Goal: Feedback & Contribution: Submit feedback/report problem

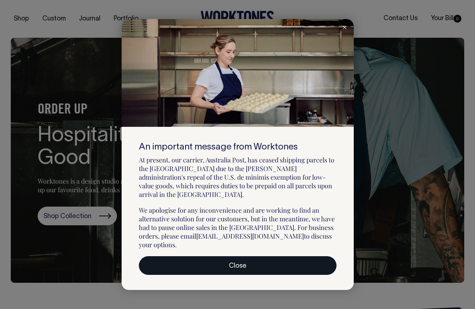
click at [265, 256] on link "Close" at bounding box center [238, 265] width 198 height 19
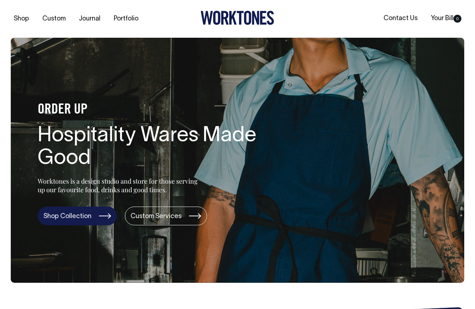
click at [91, 217] on link "Shop Collection" at bounding box center [77, 215] width 79 height 19
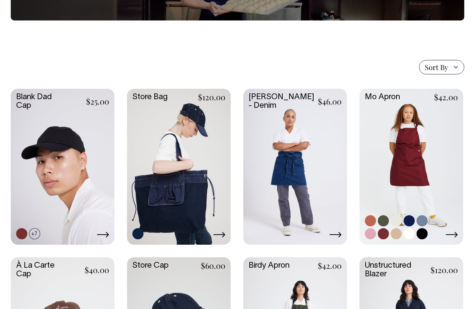
scroll to position [122, 0]
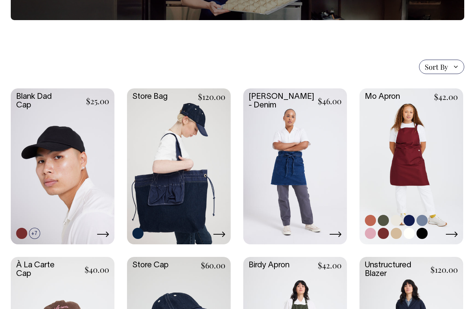
click at [411, 235] on link at bounding box center [409, 233] width 11 height 11
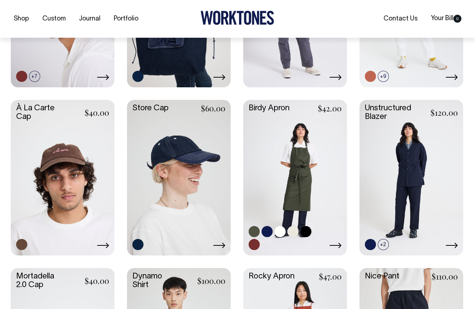
scroll to position [279, 0]
click at [270, 135] on link at bounding box center [295, 176] width 104 height 154
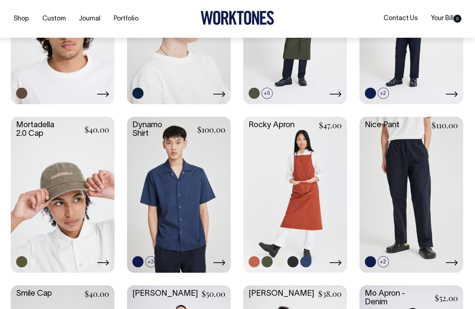
scroll to position [431, 0]
click at [269, 168] on link at bounding box center [295, 193] width 104 height 154
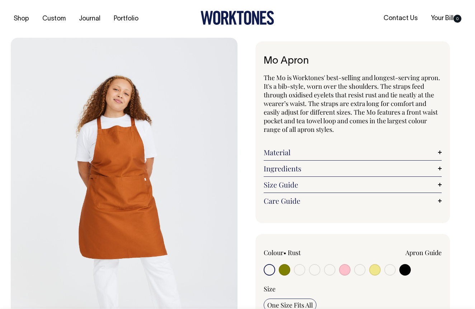
radio input "true"
select select "Off-White"
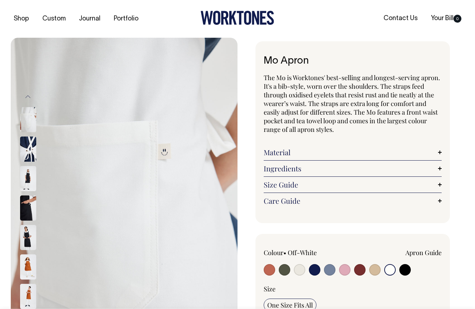
click at [343, 270] on input "radio" at bounding box center [344, 269] width 11 height 11
radio input "true"
select select "Pink"
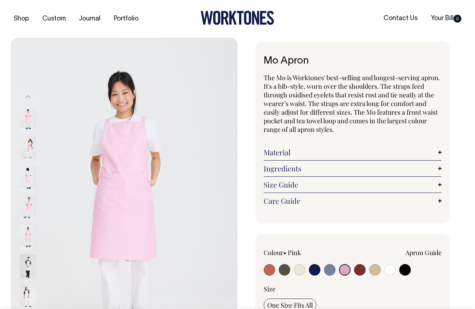
click at [359, 270] on input "radio" at bounding box center [359, 269] width 11 height 11
radio input "true"
select select "Burgundy"
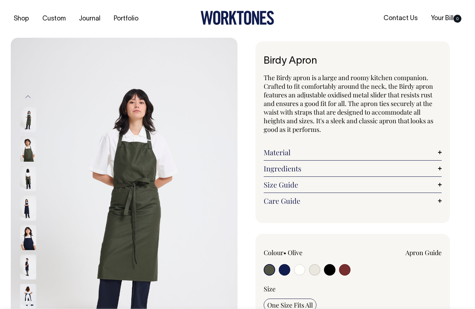
click at [277, 153] on link "Material" at bounding box center [353, 152] width 178 height 9
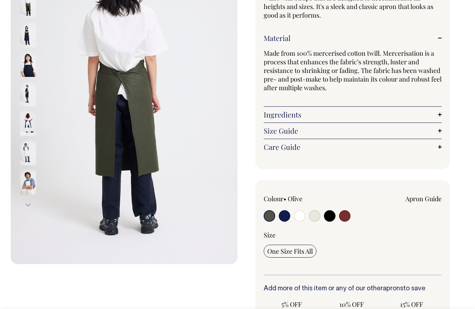
click at [301, 218] on input "radio" at bounding box center [299, 215] width 11 height 11
radio input "true"
select select "Off-White"
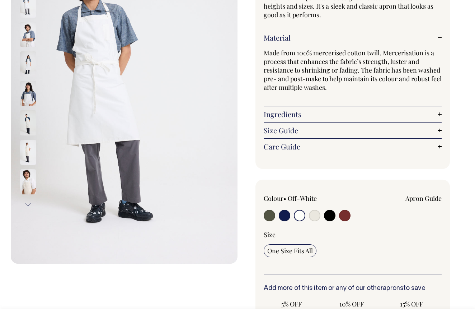
click at [28, 126] on img at bounding box center [28, 122] width 16 height 25
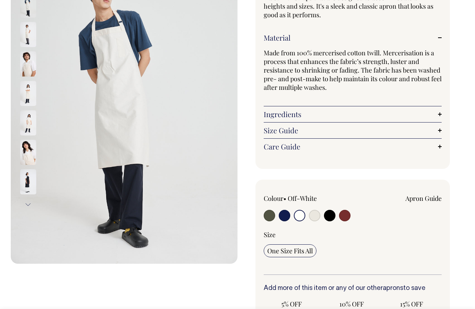
click at [33, 33] on img at bounding box center [28, 34] width 16 height 25
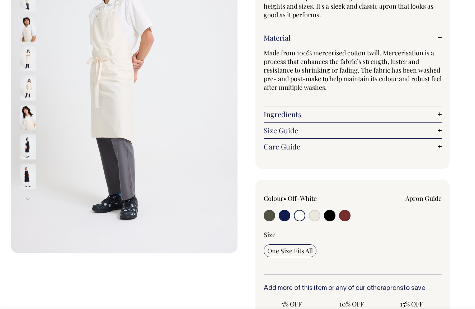
click at [30, 151] on img at bounding box center [28, 146] width 16 height 25
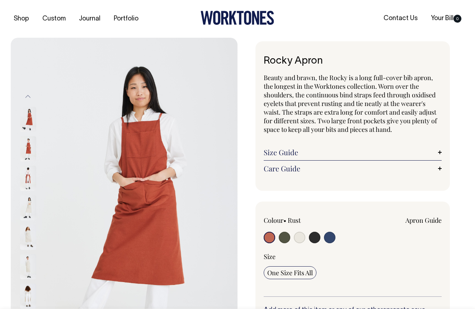
click at [301, 235] on input "radio" at bounding box center [299, 237] width 11 height 11
radio input "true"
select select "Natural"
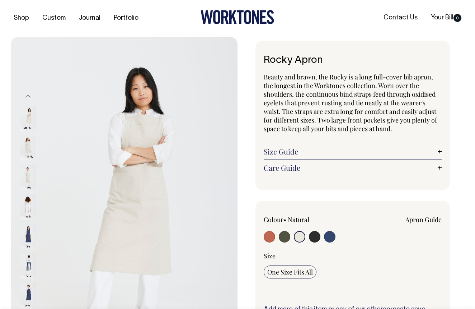
scroll to position [0, 0]
click at [399, 23] on link "Contact Us" at bounding box center [401, 18] width 40 height 12
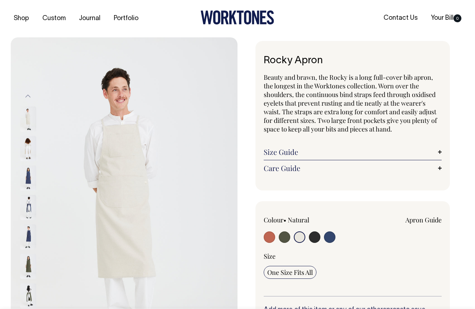
scroll to position [0, 0]
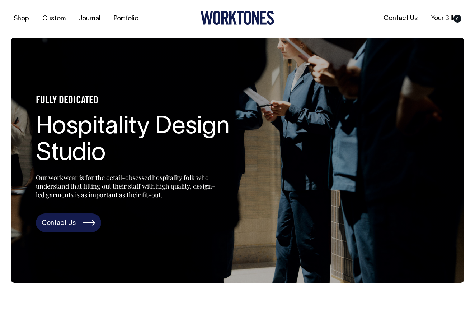
click at [72, 219] on link "Contact Us" at bounding box center [68, 222] width 65 height 19
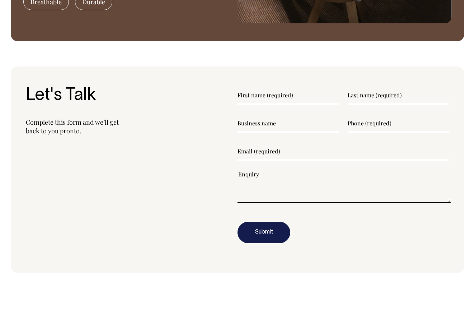
scroll to position [785, 0]
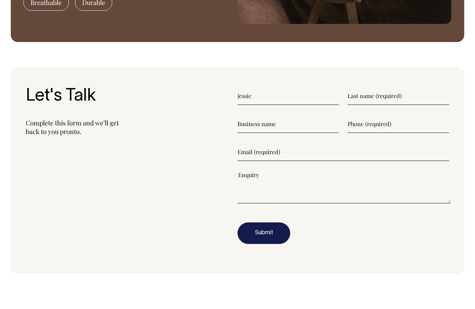
type input"] "[PERSON_NAME]"
drag, startPoint x: 307, startPoint y: 126, endPoint x: 210, endPoint y: 119, distance: 97.6
type input"] "GRACE"
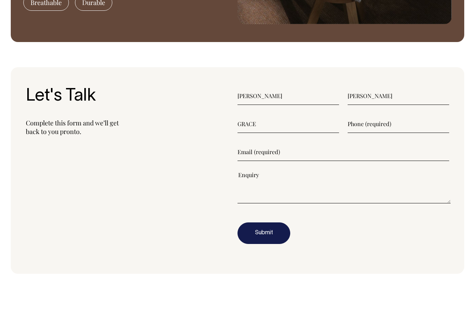
click at [446, 127] on input"] "text" at bounding box center [399, 124] width 102 height 18
click at [445, 125] on input"] "text" at bounding box center [399, 124] width 102 height 18
type input"] "3476109491"
type input"] "[EMAIL_ADDRESS][DOMAIN_NAME]"
click at [265, 193] on textarea"] at bounding box center [344, 187] width 213 height 32
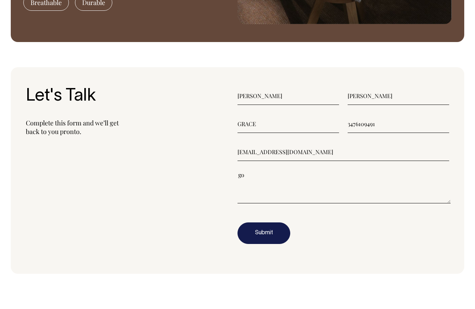
type textarea"] "g"
click at [344, 177] on textarea"] "good morning , I have just opened a restursanrt here in [US_STATE]" at bounding box center [344, 187] width 213 height 32
click at [348, 177] on textarea"] "good morning , I have just opened a restursanrt here in [US_STATE]" at bounding box center [344, 187] width 213 height 32
click at [370, 176] on textarea"] "good morning , I have just opened a restaurntsanrt here in [US_STATE]" at bounding box center [344, 187] width 213 height 32
click at [412, 175] on textarea"] "good morning , I have just opened a restaurant here in [US_STATE]" at bounding box center [344, 187] width 213 height 32
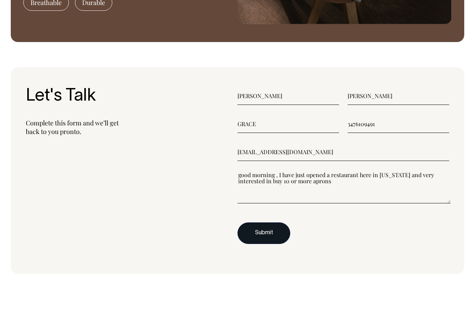
type textarea"] "good morning , I have just opened a restaurant here in [US_STATE] and very inte…"
click at [272, 238] on button "Submit" at bounding box center [264, 233] width 53 height 22
click at [267, 234] on button "Submit" at bounding box center [264, 233] width 53 height 22
click at [349, 125] on input"] "3476109491" at bounding box center [399, 124] width 102 height 18
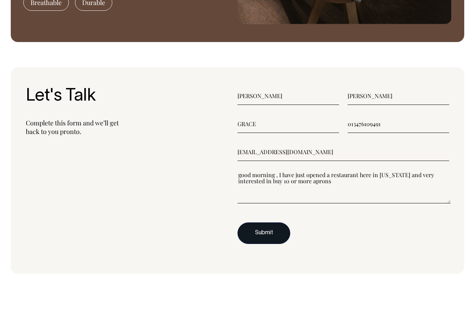
type input"] "013476109491"
click at [273, 237] on button "Submit" at bounding box center [264, 233] width 53 height 22
click at [353, 125] on input"] "013476109491" at bounding box center [399, 124] width 102 height 18
drag, startPoint x: 394, startPoint y: 122, endPoint x: 324, endPoint y: 122, distance: 70.7
click at [324, 122] on div "GRACE 013476109491" at bounding box center [344, 124] width 212 height 18
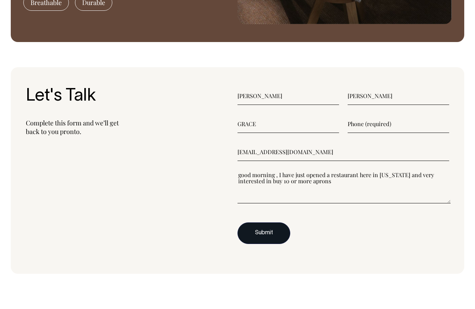
click at [260, 237] on button "Submit" at bounding box center [264, 233] width 53 height 22
click at [352, 125] on input"] "text" at bounding box center [399, 124] width 102 height 18
type input"] "[PHONE_NUMBER]"
click at [238, 236] on button "Submit" at bounding box center [264, 233] width 53 height 22
click at [256, 237] on button "Submit" at bounding box center [264, 233] width 53 height 22
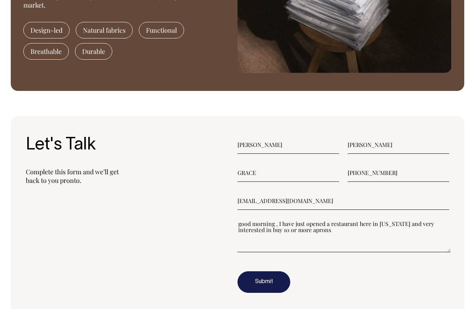
scroll to position [735, 0]
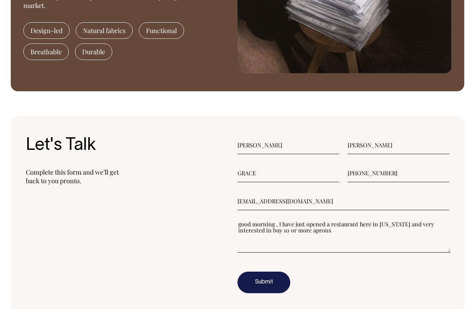
click at [350, 175] on input"] "[PHONE_NUMBER]" at bounding box center [399, 173] width 102 height 18
click at [446, 175] on input"] "[PHONE_NUMBER]" at bounding box center [399, 173] width 102 height 18
click at [349, 176] on input"] "3476109491" at bounding box center [399, 173] width 102 height 18
type input"] "13476109491"
click at [264, 284] on button "Submit" at bounding box center [264, 282] width 53 height 22
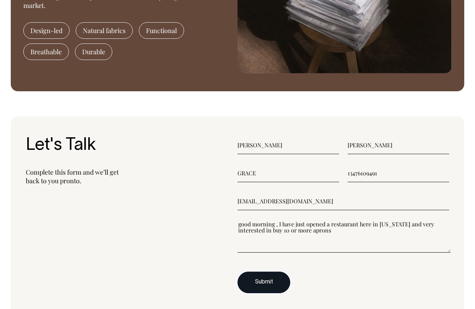
click at [273, 277] on button "Submit" at bounding box center [264, 282] width 53 height 22
